Goal: Task Accomplishment & Management: Manage account settings

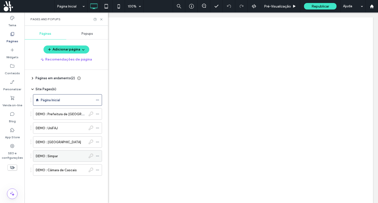
click at [98, 156] on use at bounding box center [97, 156] width 3 height 1
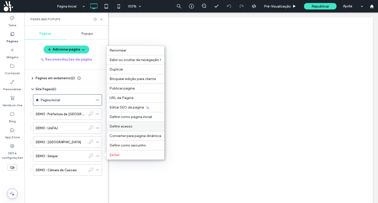
click at [124, 127] on span "Definir acesso" at bounding box center [121, 126] width 23 height 4
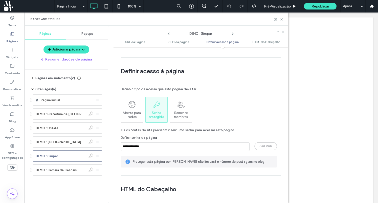
scroll to position [386, 0]
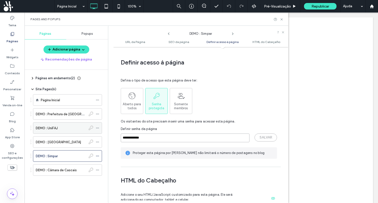
drag, startPoint x: 130, startPoint y: 133, endPoint x: 90, endPoint y: 130, distance: 40.1
click at [90, 130] on div "Páginas Popups Adicionar página Recomendações de página Páginas em andamento ( …" at bounding box center [157, 114] width 264 height 177
type input "**********"
click at [257, 134] on button "SALVAR" at bounding box center [266, 138] width 23 height 8
drag, startPoint x: 170, startPoint y: 132, endPoint x: 79, endPoint y: 132, distance: 90.8
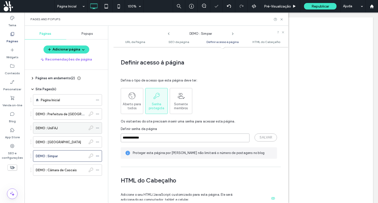
click at [79, 132] on div "Páginas Popups Adicionar página Recomendações de página Páginas em andamento ( …" at bounding box center [157, 114] width 264 height 177
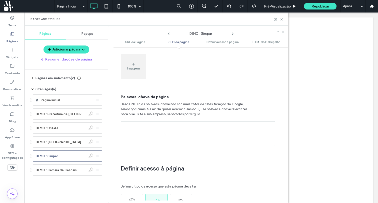
scroll to position [0, 0]
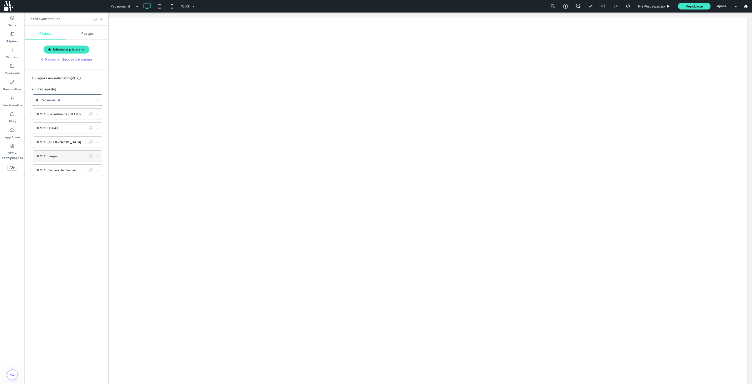
click at [97, 157] on icon at bounding box center [98, 156] width 4 height 4
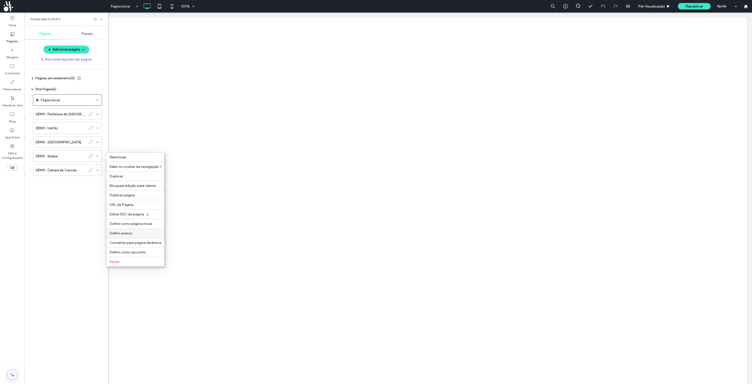
click at [127, 231] on span "Definir acesso" at bounding box center [121, 233] width 23 height 4
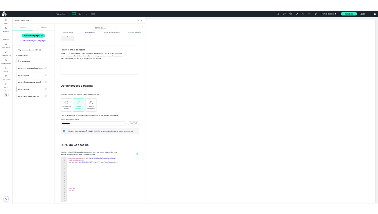
scroll to position [386, 0]
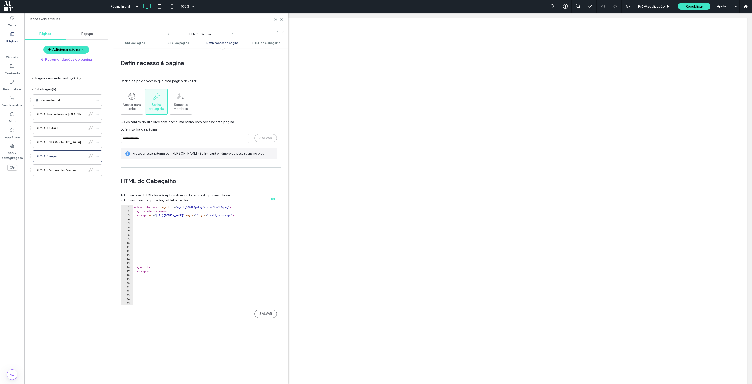
click at [122, 134] on input "**********" at bounding box center [185, 138] width 129 height 9
click at [259, 310] on button "SALVAR" at bounding box center [266, 314] width 23 height 8
click at [283, 19] on icon at bounding box center [282, 20] width 4 height 4
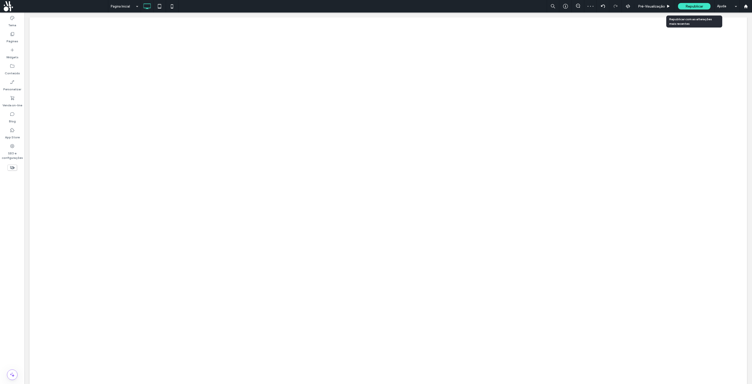
click at [698, 6] on span "Republicar" at bounding box center [695, 6] width 18 height 4
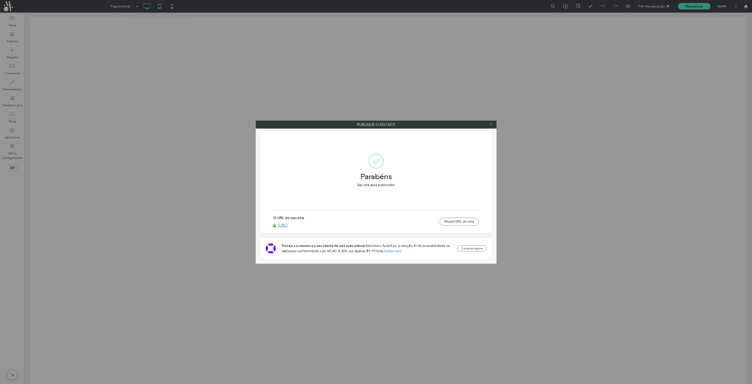
click at [491, 124] on icon at bounding box center [491, 125] width 4 height 4
